Goal: Task Accomplishment & Management: Use online tool/utility

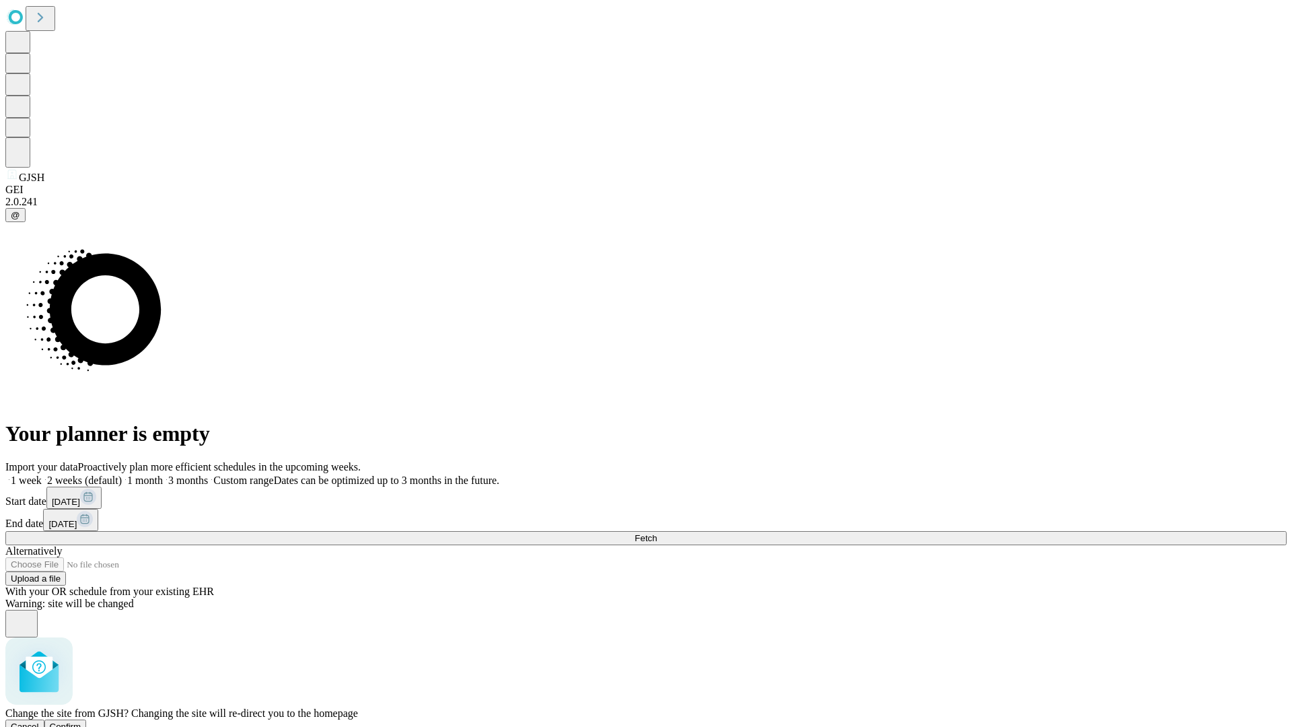
click at [81, 721] on span "Confirm" at bounding box center [66, 726] width 32 height 10
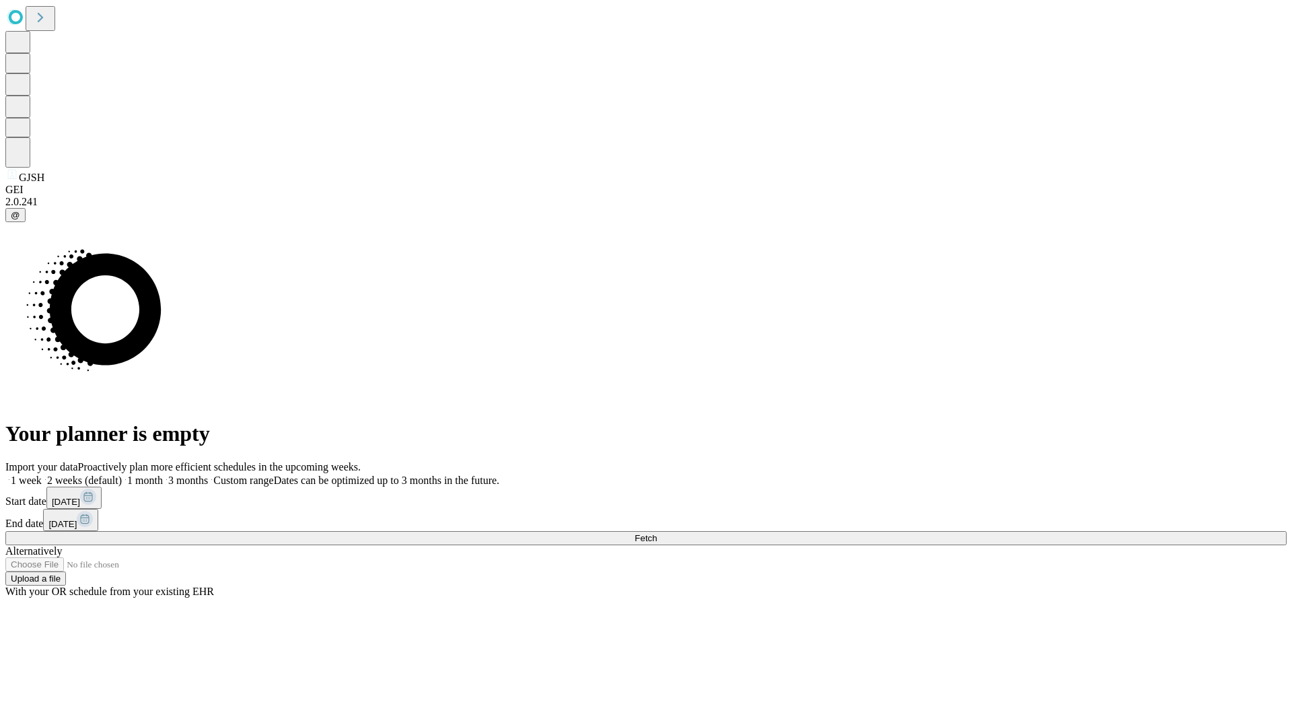
click at [122, 474] on label "2 weeks (default)" at bounding box center [82, 479] width 80 height 11
click at [657, 533] on span "Fetch" at bounding box center [645, 538] width 22 height 10
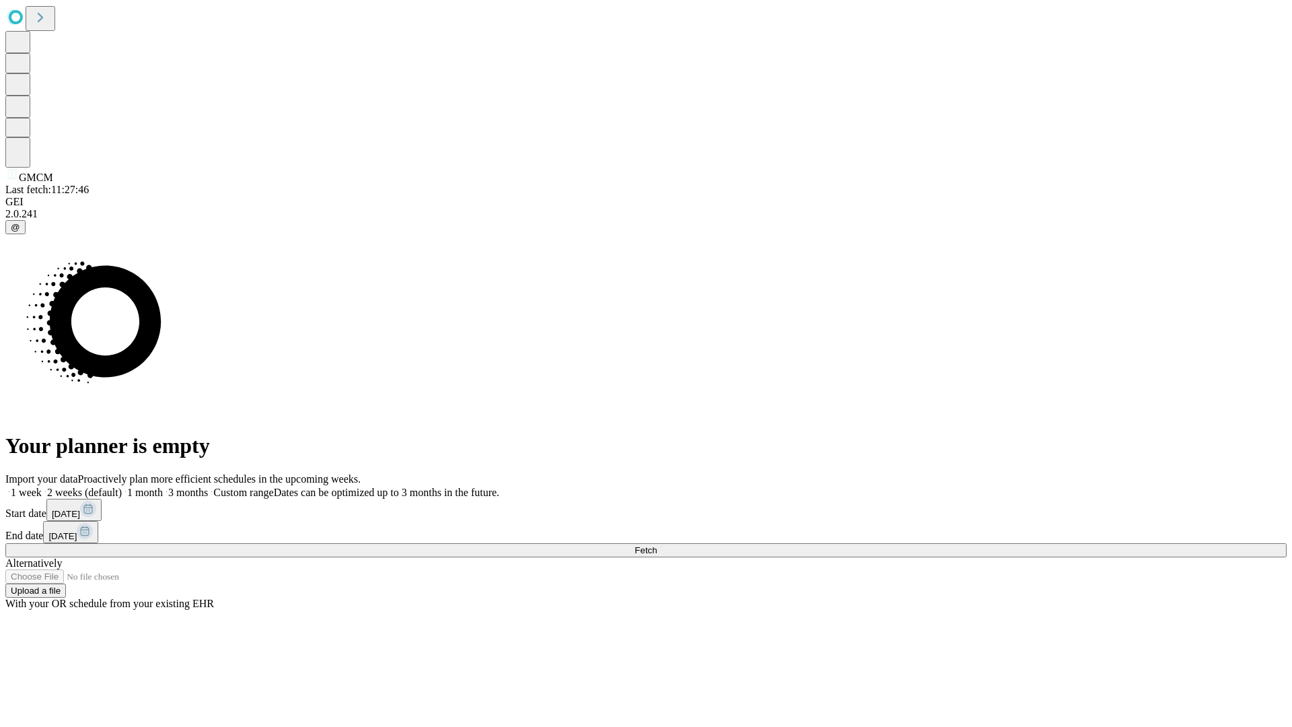
click at [122, 486] on label "2 weeks (default)" at bounding box center [82, 491] width 80 height 11
click at [657, 545] on span "Fetch" at bounding box center [645, 550] width 22 height 10
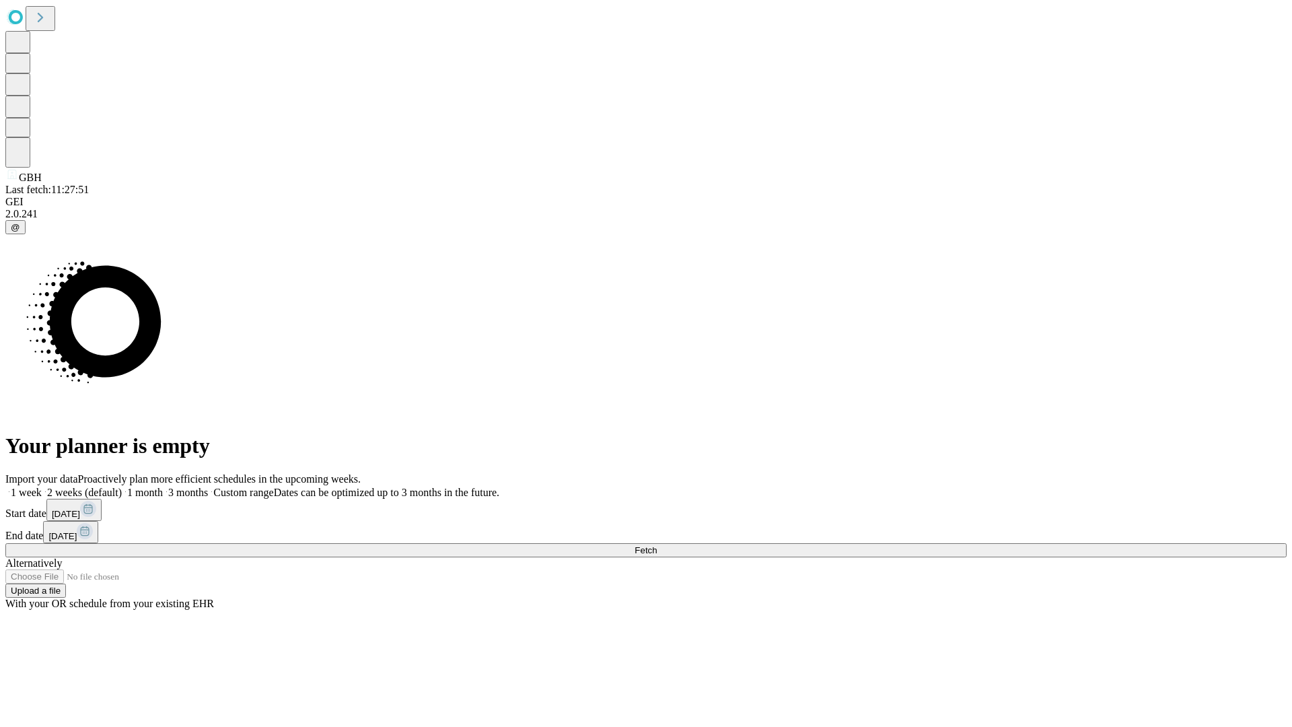
click at [122, 486] on label "2 weeks (default)" at bounding box center [82, 491] width 80 height 11
click at [657, 545] on span "Fetch" at bounding box center [645, 550] width 22 height 10
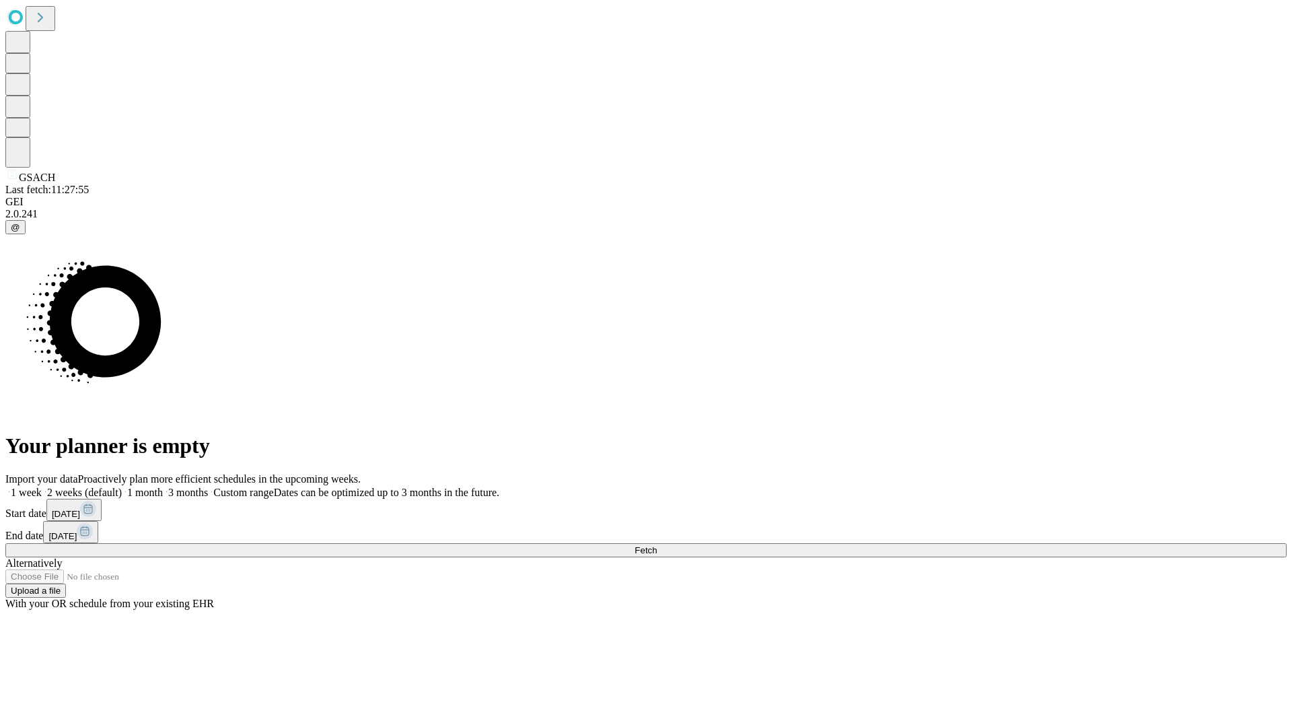
click at [122, 486] on label "2 weeks (default)" at bounding box center [82, 491] width 80 height 11
click at [657, 545] on span "Fetch" at bounding box center [645, 550] width 22 height 10
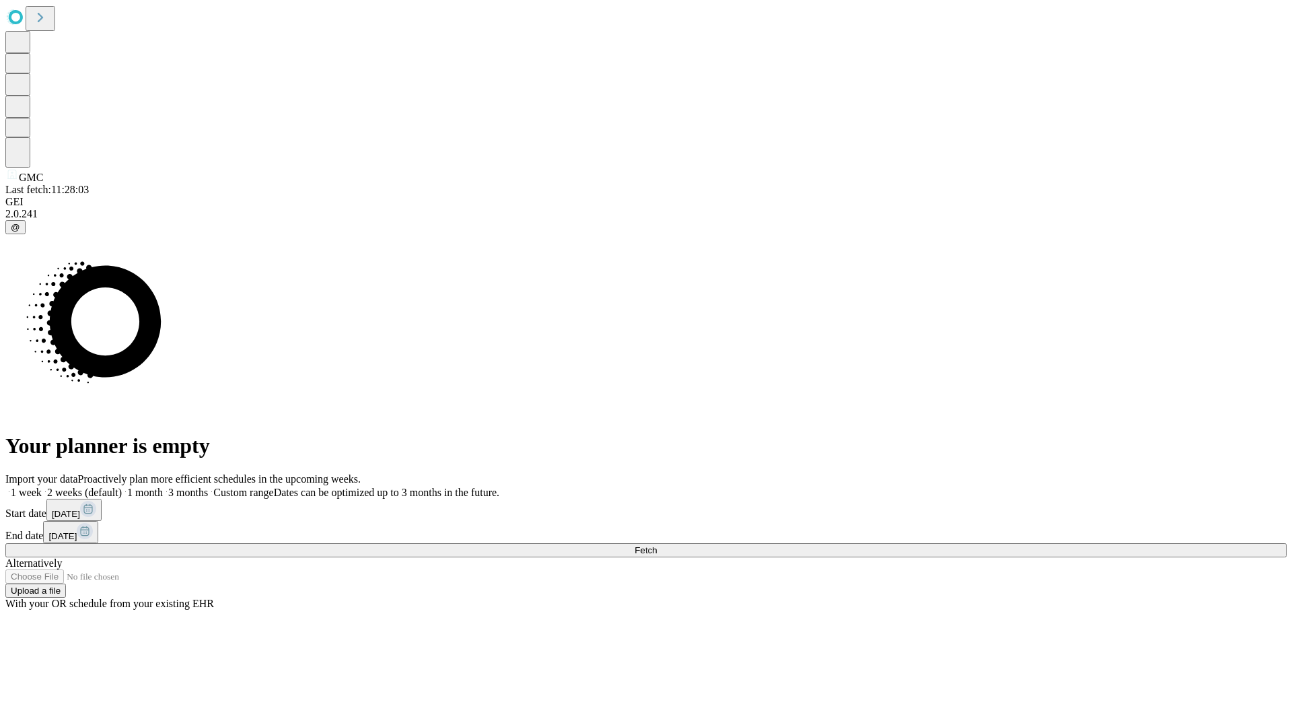
click at [122, 486] on label "2 weeks (default)" at bounding box center [82, 491] width 80 height 11
click at [657, 545] on span "Fetch" at bounding box center [645, 550] width 22 height 10
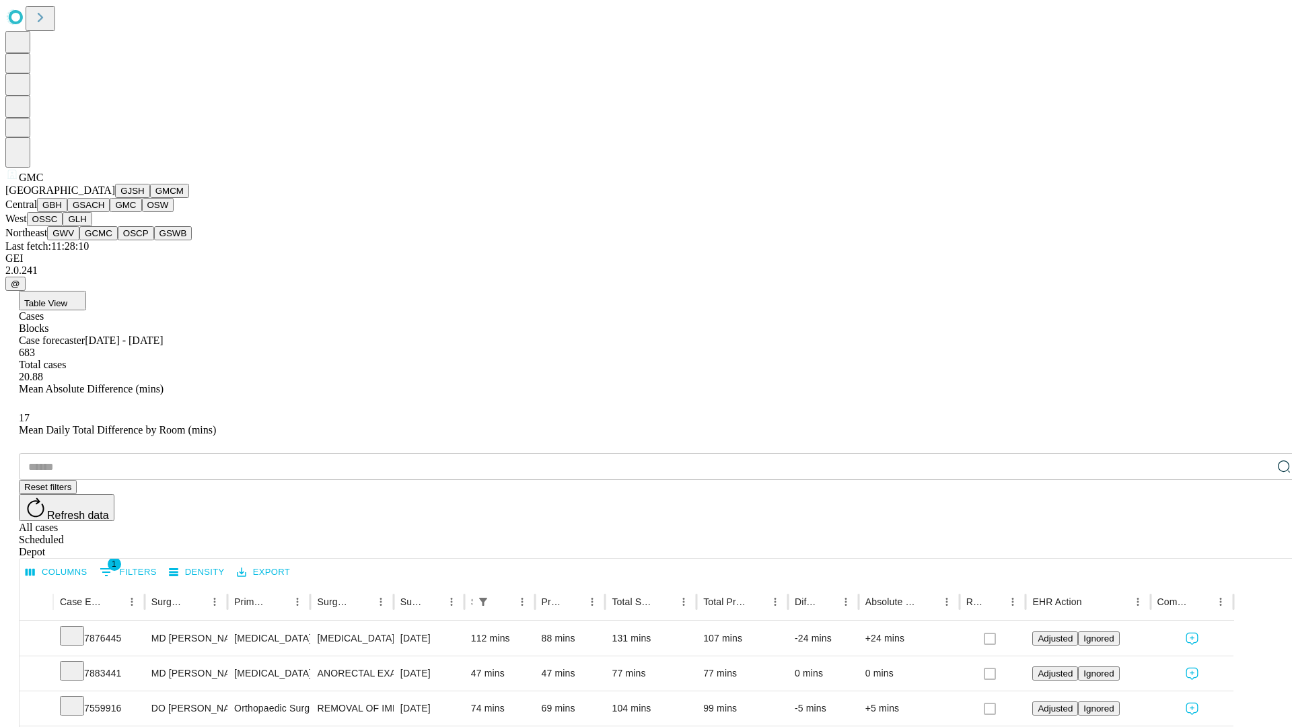
click at [142, 212] on button "OSW" at bounding box center [158, 205] width 32 height 14
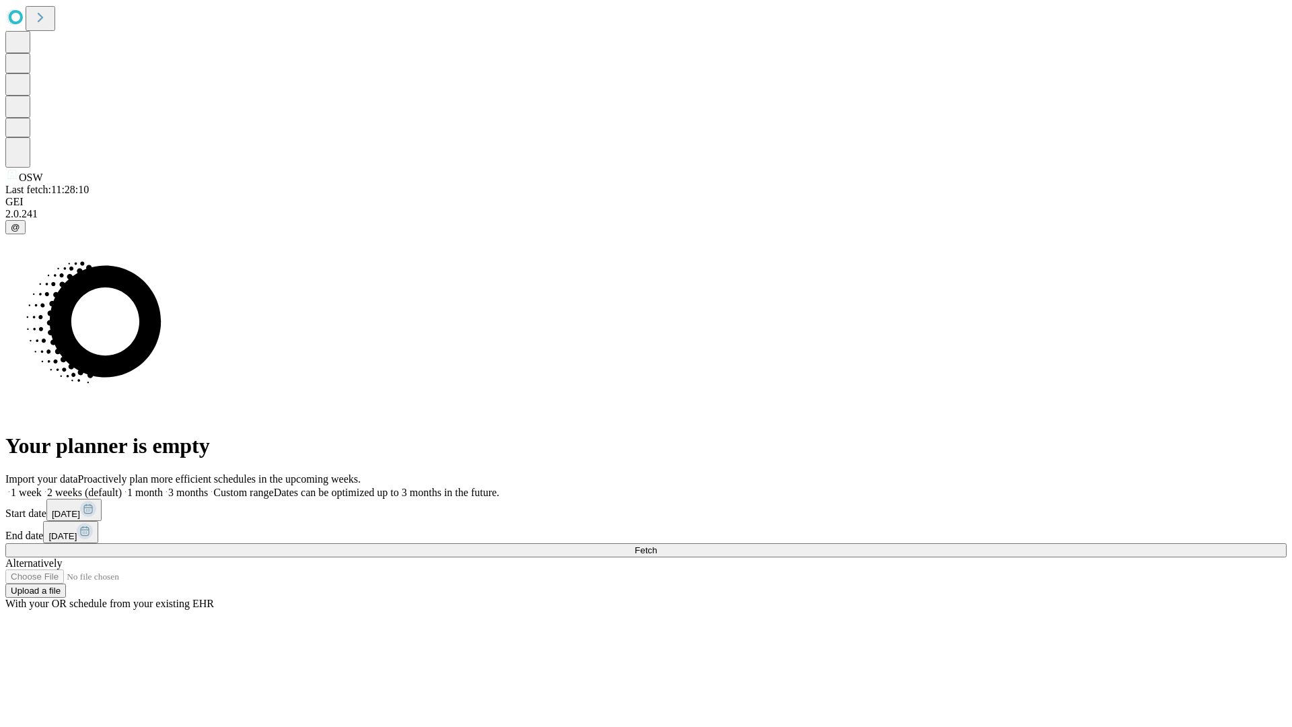
click at [122, 486] on label "2 weeks (default)" at bounding box center [82, 491] width 80 height 11
click at [657, 545] on span "Fetch" at bounding box center [645, 550] width 22 height 10
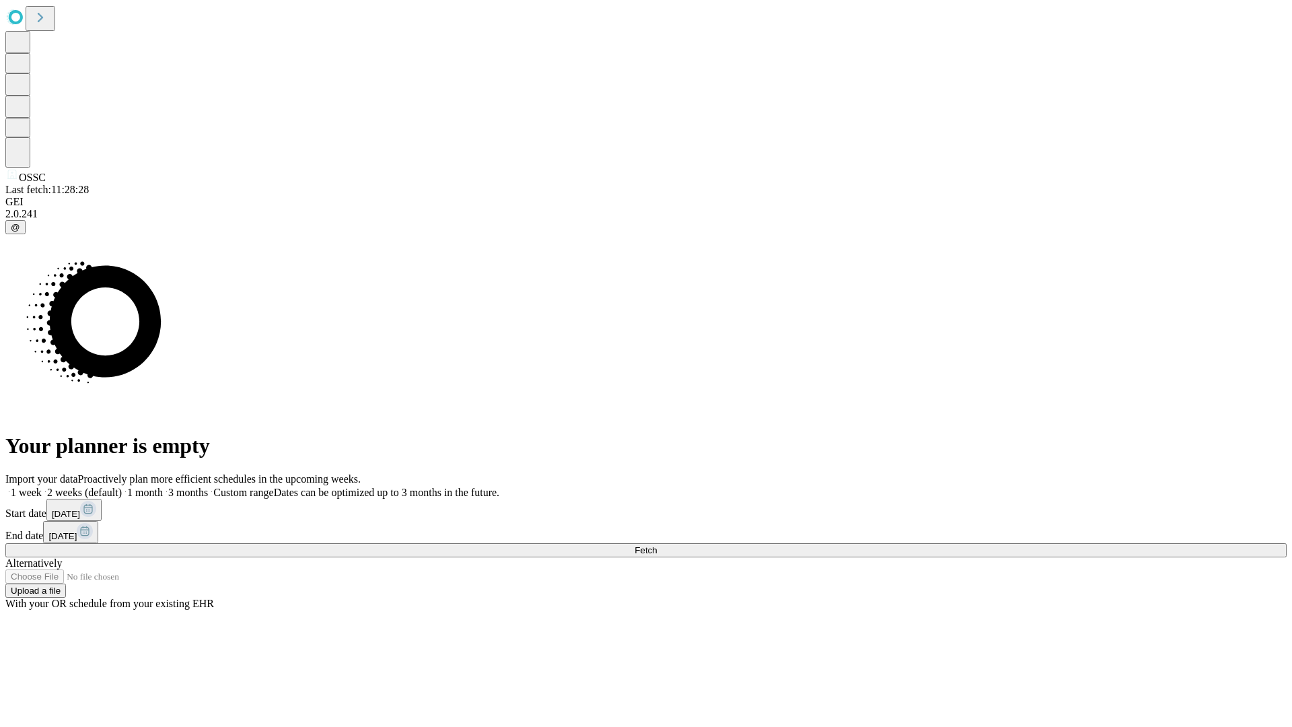
click at [122, 486] on label "2 weeks (default)" at bounding box center [82, 491] width 80 height 11
click at [657, 545] on span "Fetch" at bounding box center [645, 550] width 22 height 10
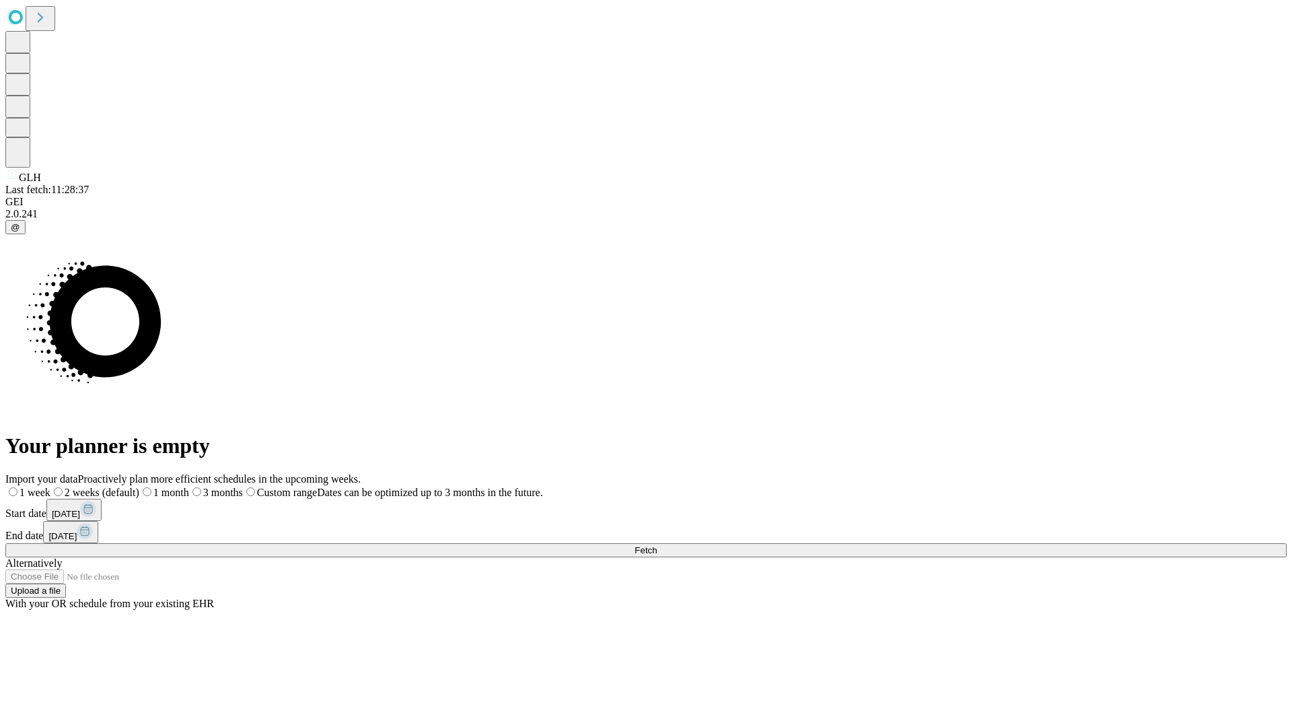
click at [139, 486] on label "2 weeks (default)" at bounding box center [94, 491] width 89 height 11
click at [657, 545] on span "Fetch" at bounding box center [645, 550] width 22 height 10
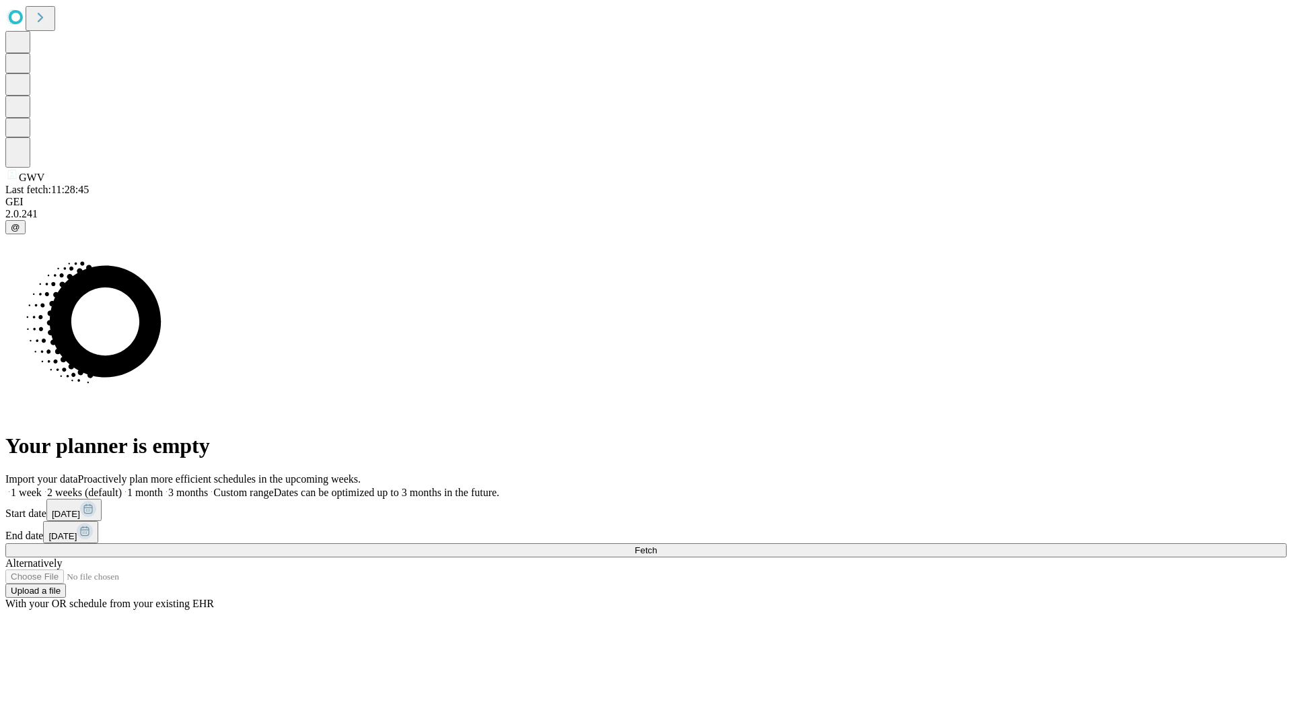
click at [122, 486] on label "2 weeks (default)" at bounding box center [82, 491] width 80 height 11
click at [657, 545] on span "Fetch" at bounding box center [645, 550] width 22 height 10
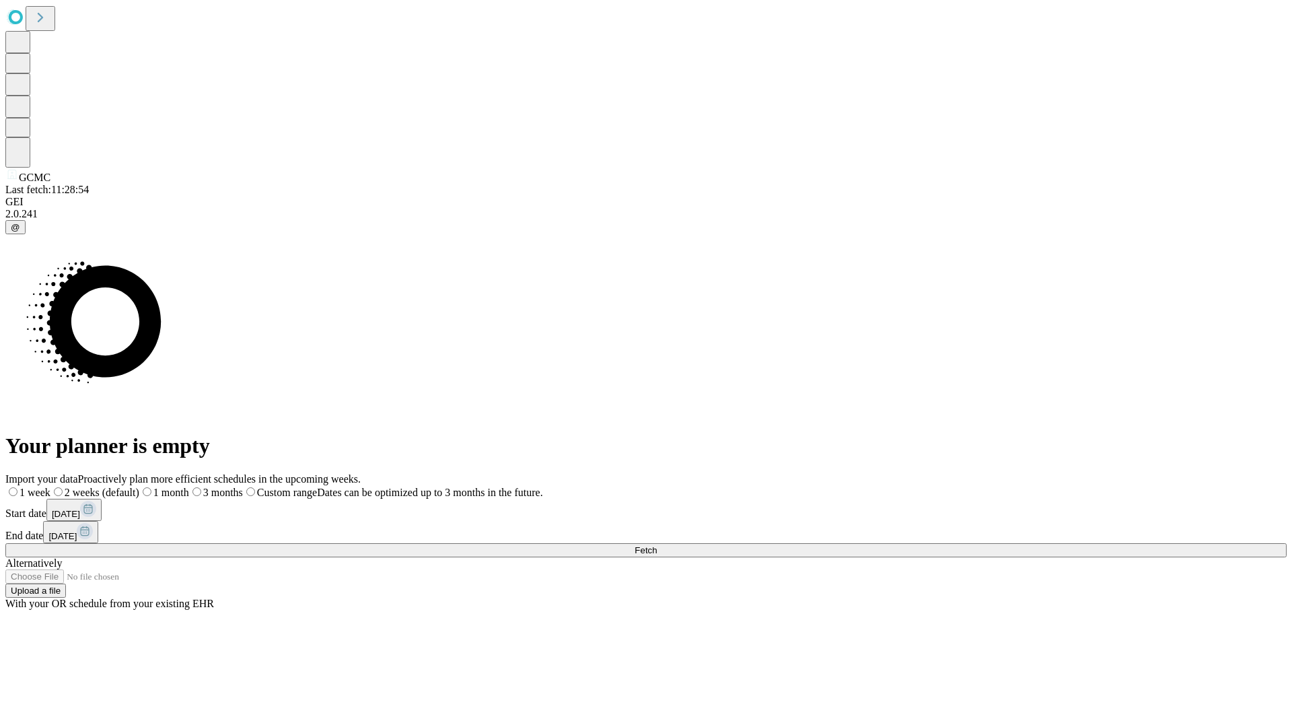
click at [139, 486] on label "2 weeks (default)" at bounding box center [94, 491] width 89 height 11
click at [657, 545] on span "Fetch" at bounding box center [645, 550] width 22 height 10
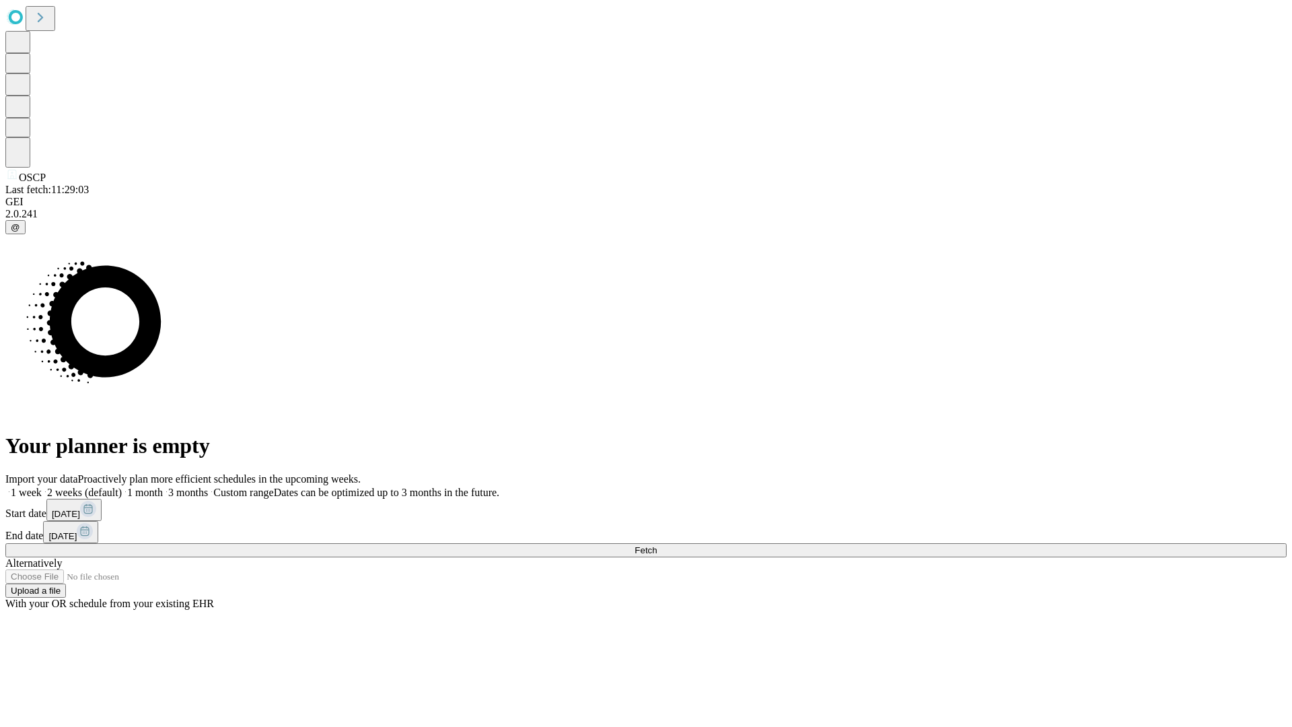
click at [122, 486] on label "2 weeks (default)" at bounding box center [82, 491] width 80 height 11
click at [657, 545] on span "Fetch" at bounding box center [645, 550] width 22 height 10
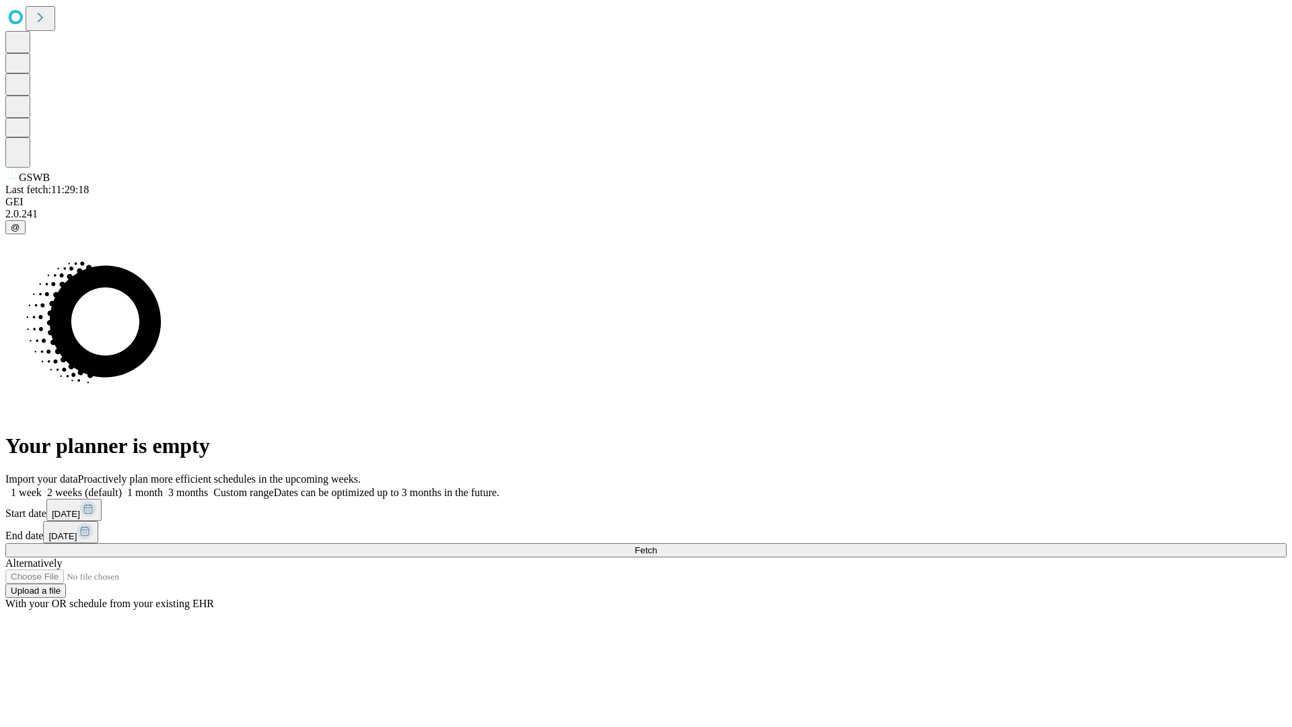
click at [657, 545] on span "Fetch" at bounding box center [645, 550] width 22 height 10
